Goal: Find specific page/section: Find specific page/section

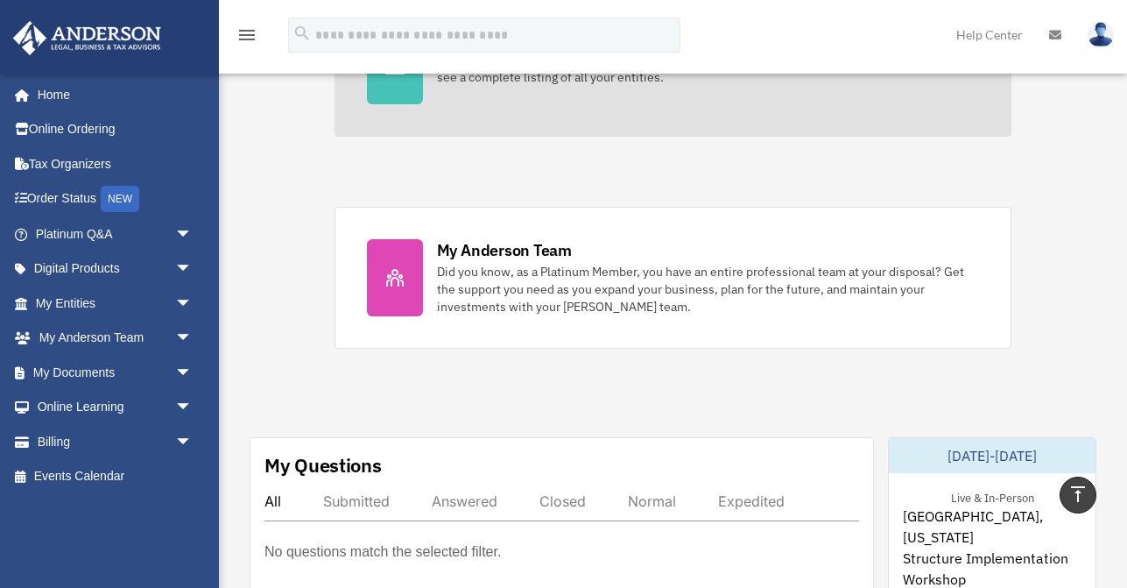
scroll to position [657, 0]
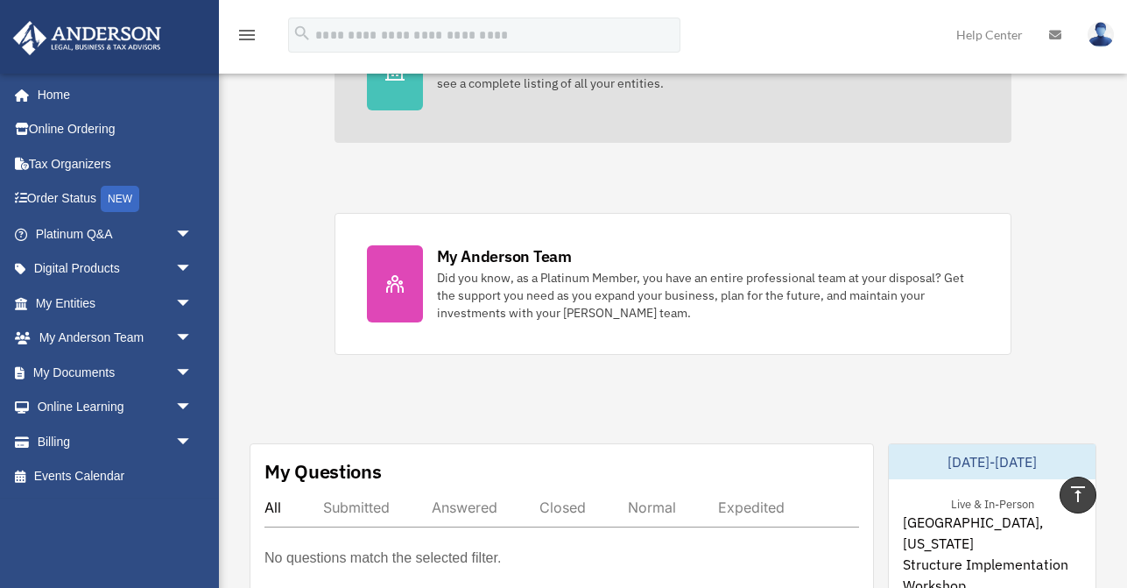
click at [520, 109] on link "My Entities Looking for an EIN, want to make an update to an entity, or sign up…" at bounding box center [674, 72] width 678 height 142
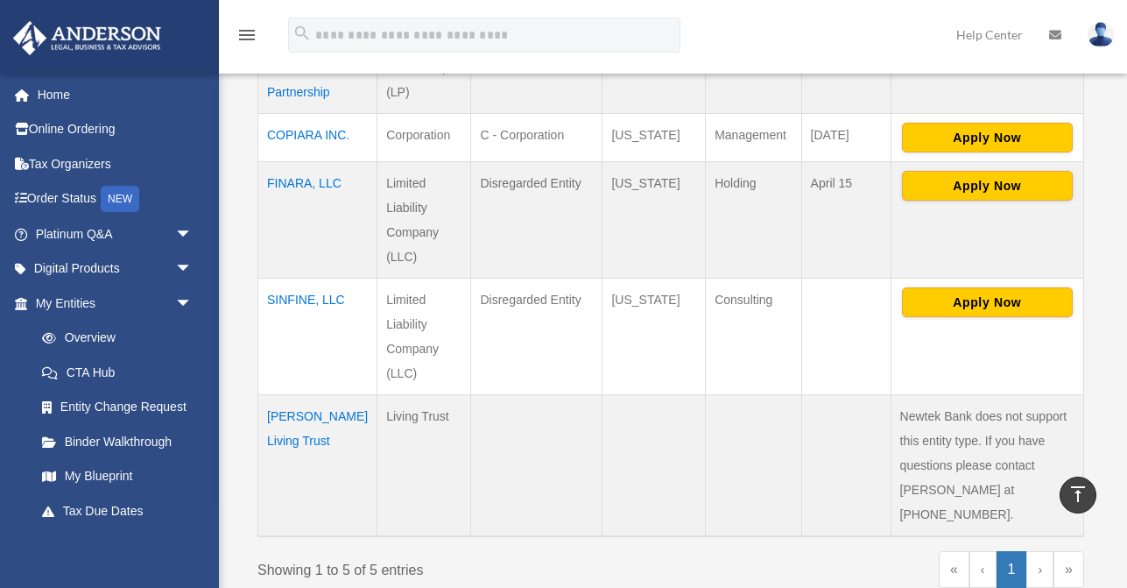
scroll to position [547, 0]
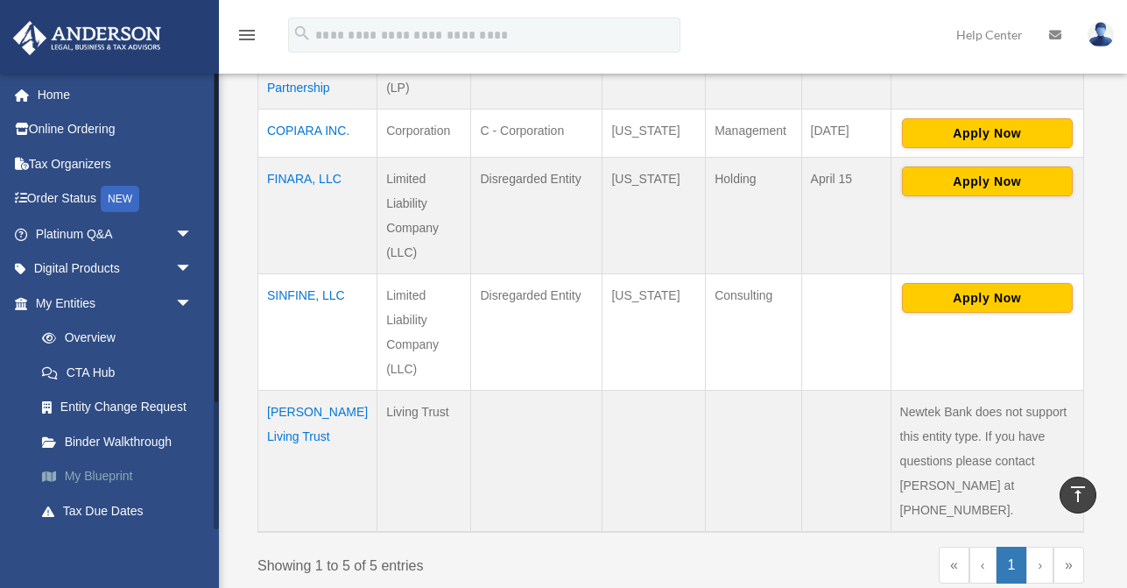
click at [77, 469] on link "My Blueprint" at bounding box center [122, 476] width 194 height 35
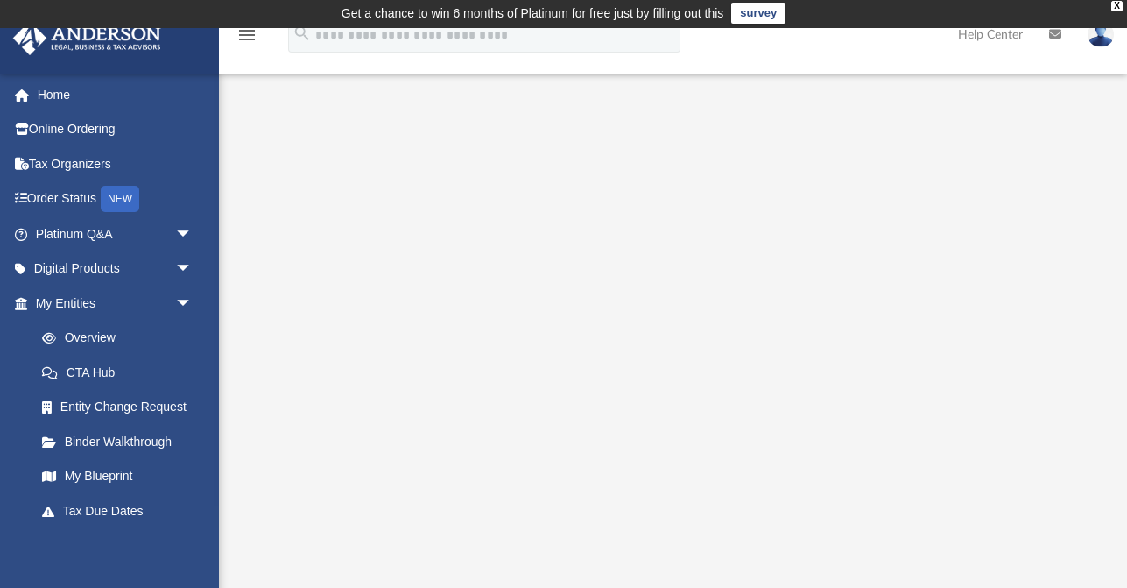
scroll to position [1, 0]
